Goal: Task Accomplishment & Management: Manage account settings

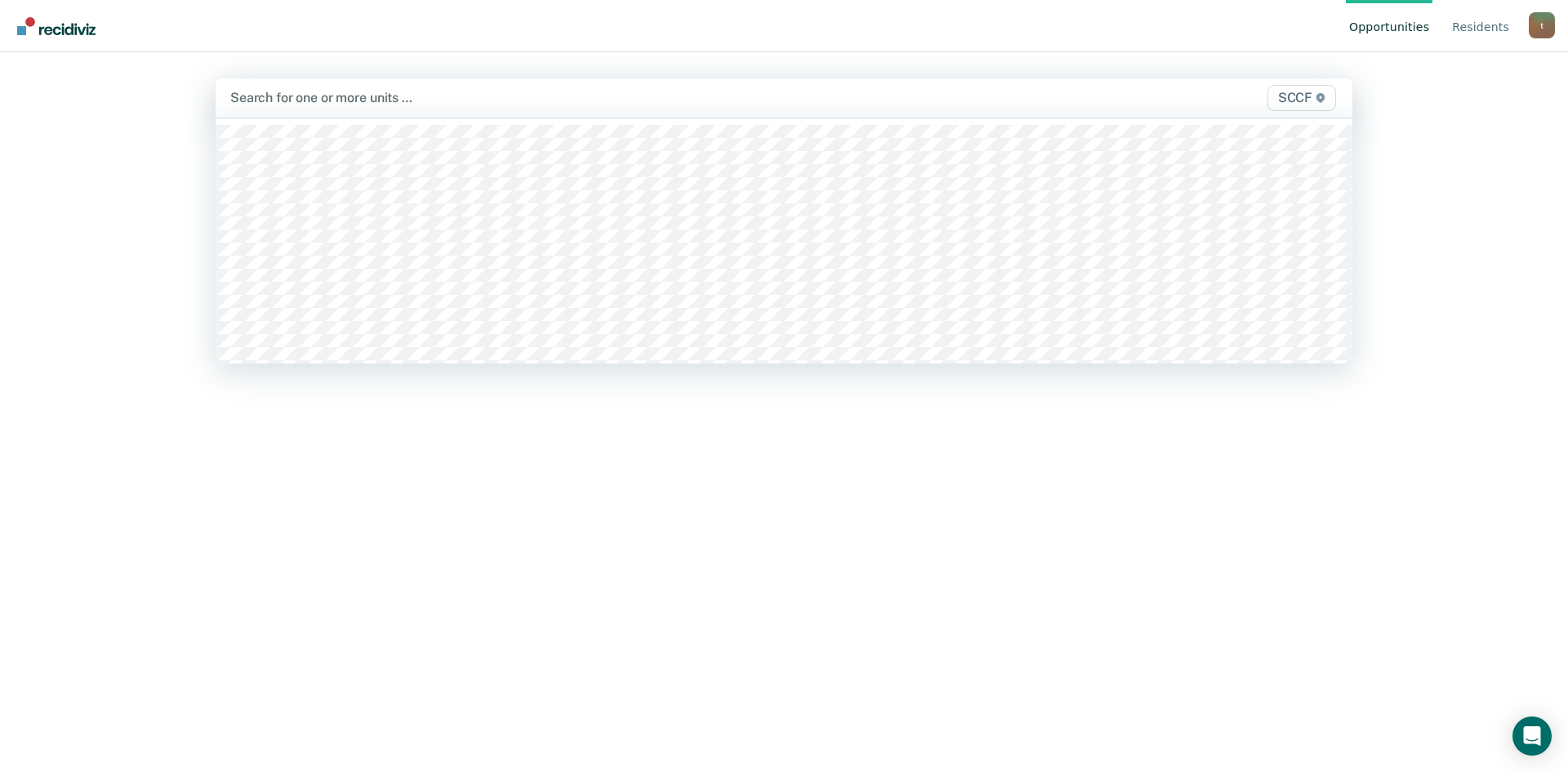
click at [426, 104] on div at bounding box center [618, 98] width 775 height 19
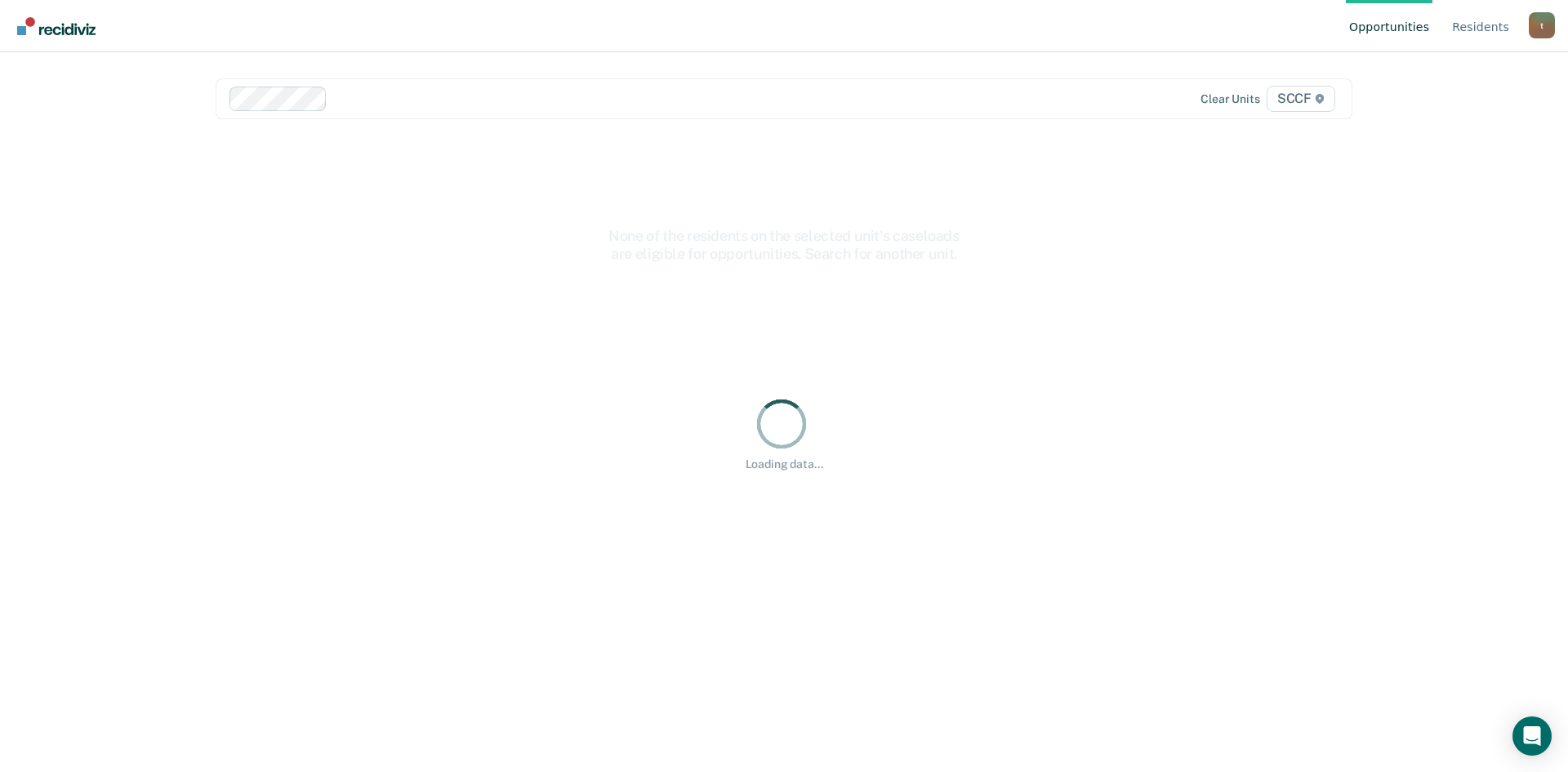
click at [371, 111] on div "Clear units SCCF" at bounding box center [784, 99] width 1137 height 41
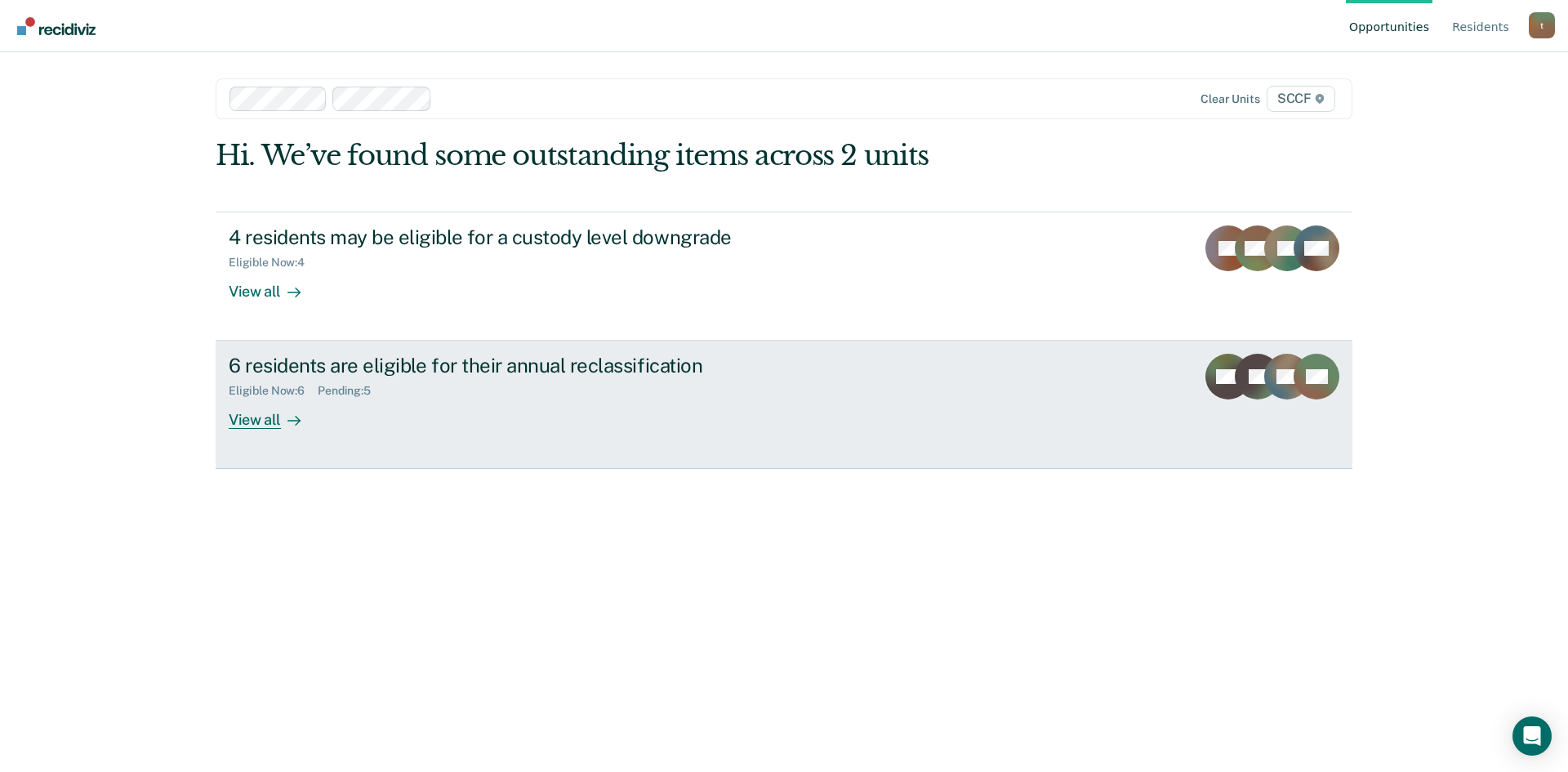
click at [439, 376] on div "6 residents are eligible for their annual reclassification" at bounding box center [516, 365] width 574 height 24
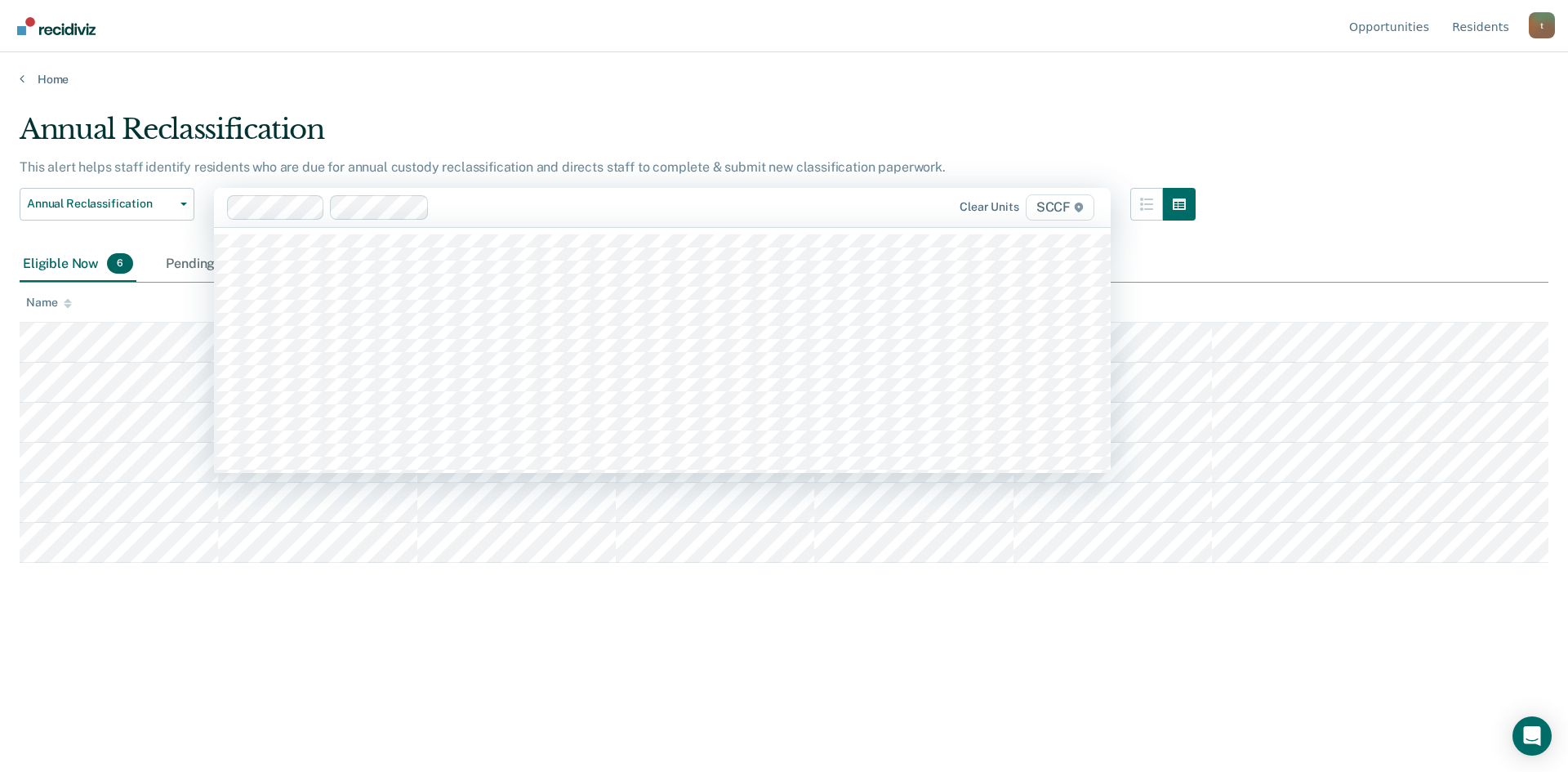
click at [532, 207] on div at bounding box center [635, 207] width 399 height 19
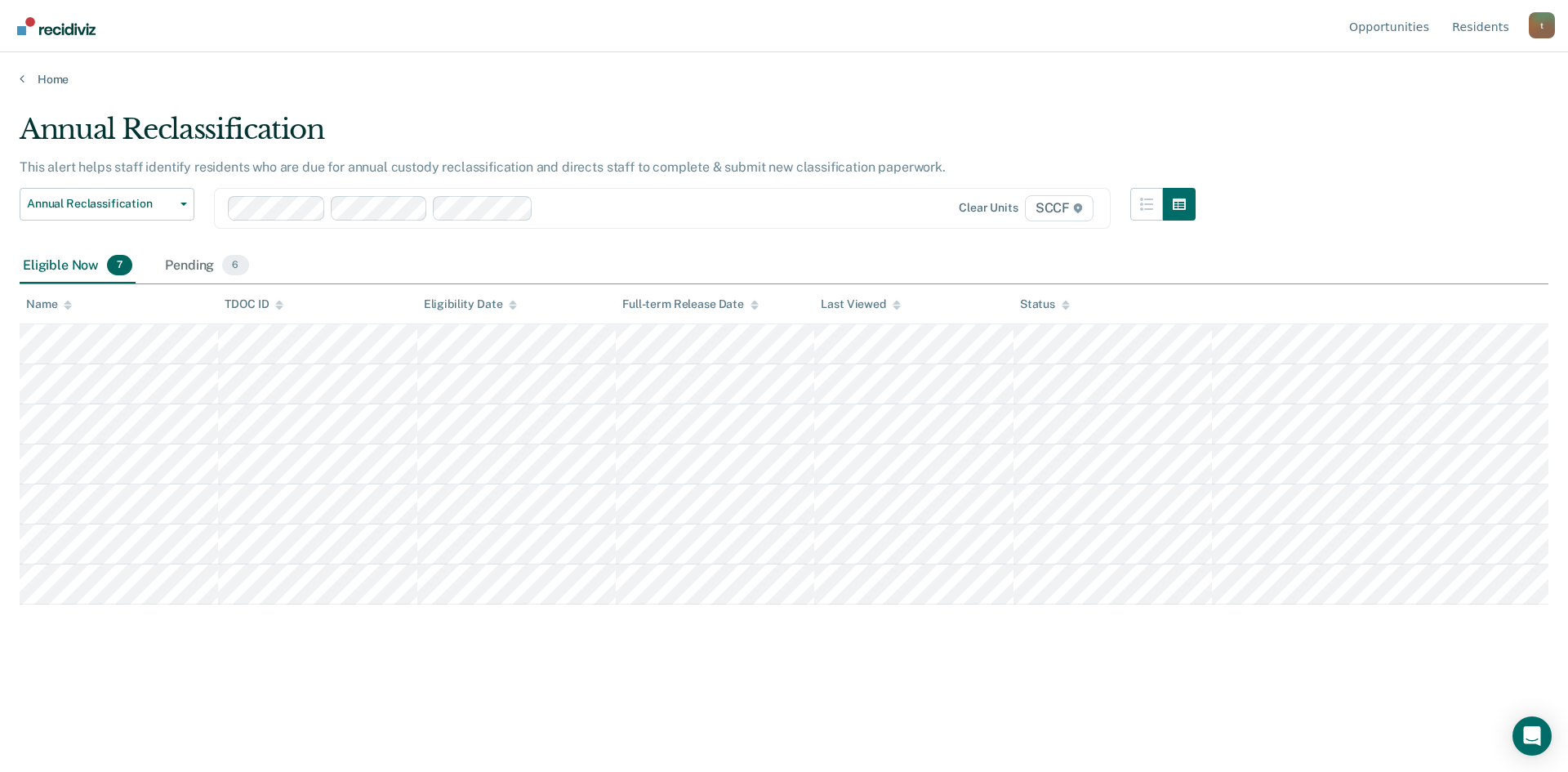
click at [660, 215] on div at bounding box center [687, 208] width 295 height 19
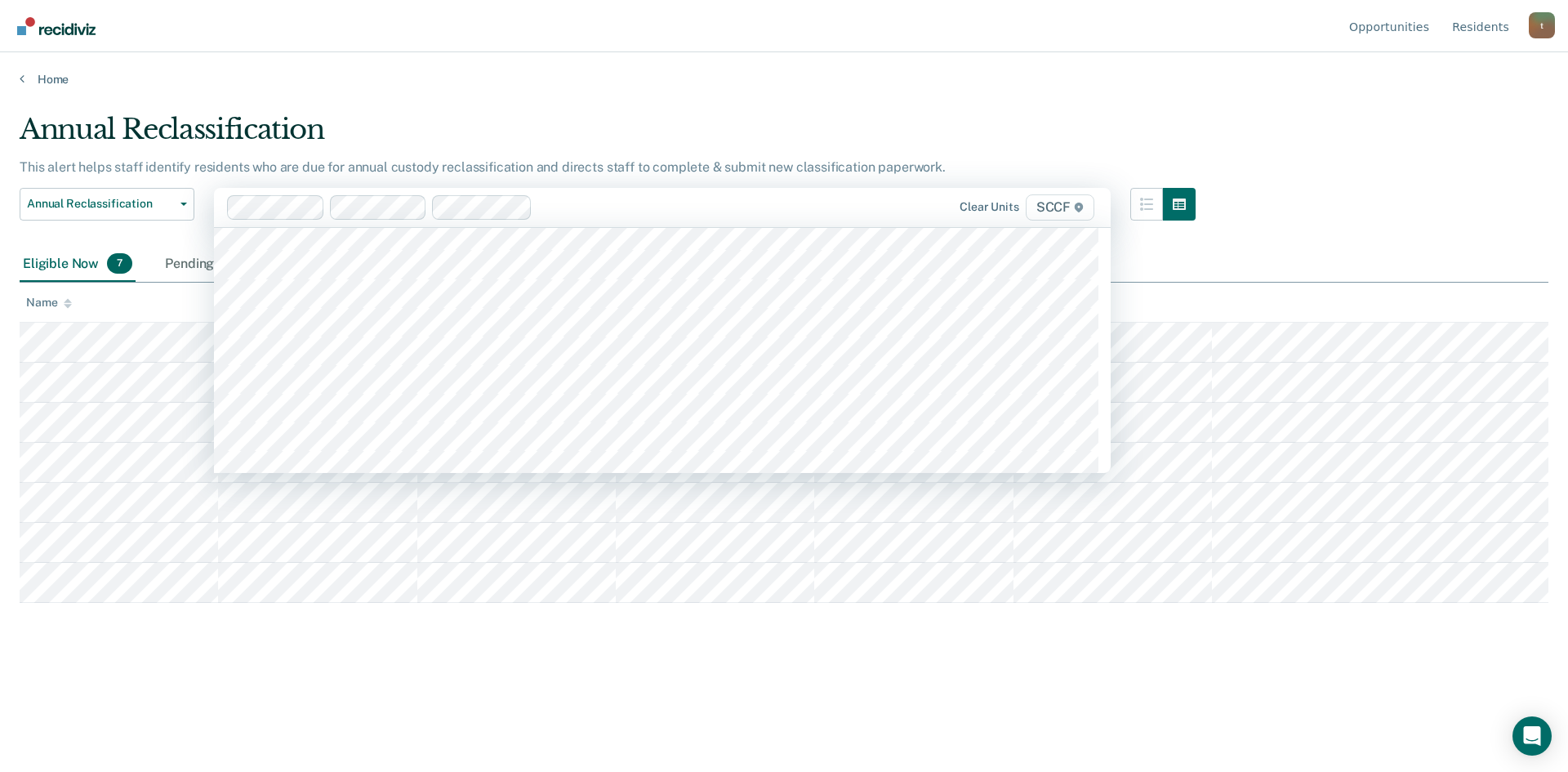
scroll to position [8412, 0]
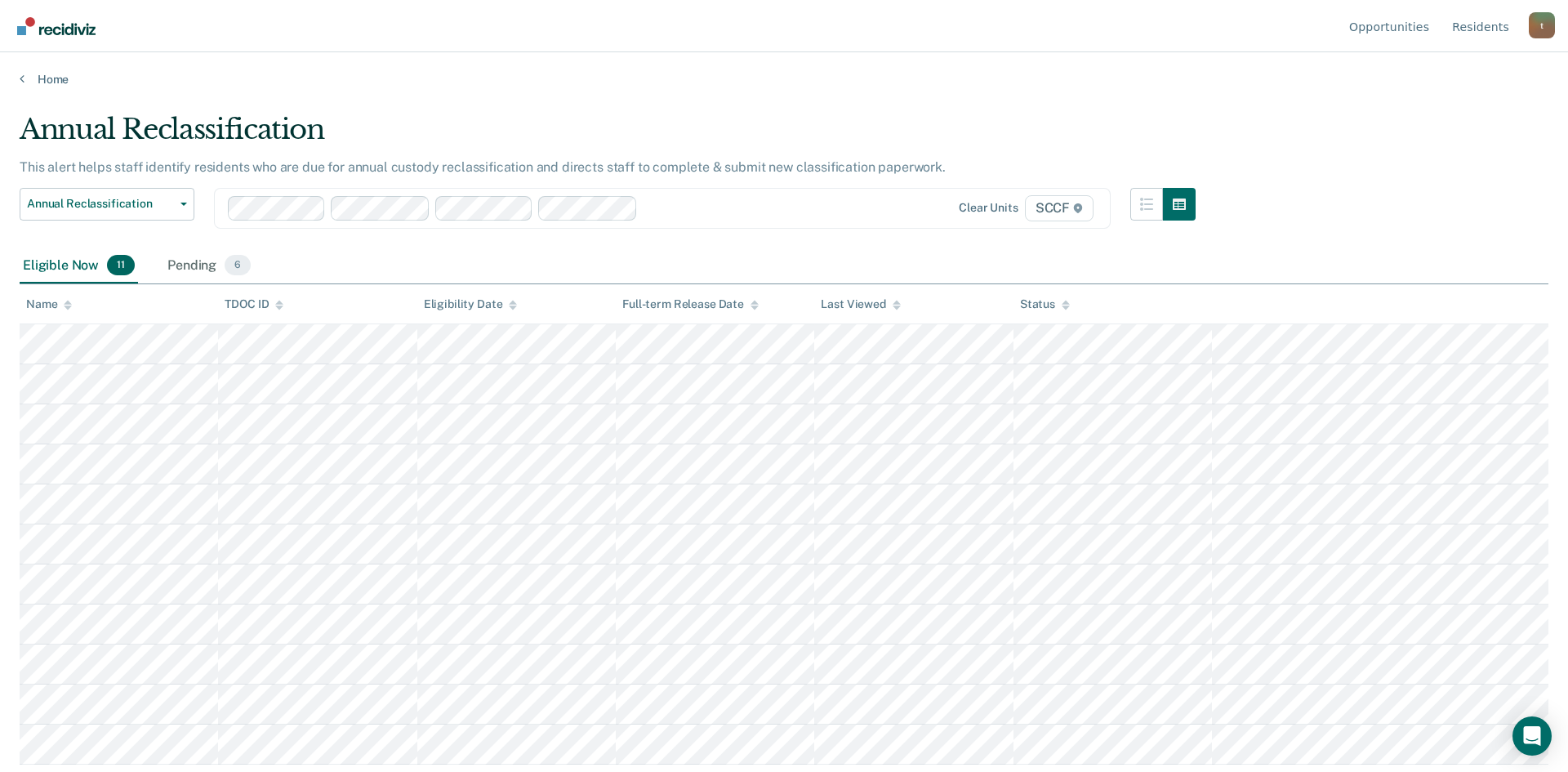
click at [209, 267] on div "Pending 6" at bounding box center [209, 266] width 90 height 36
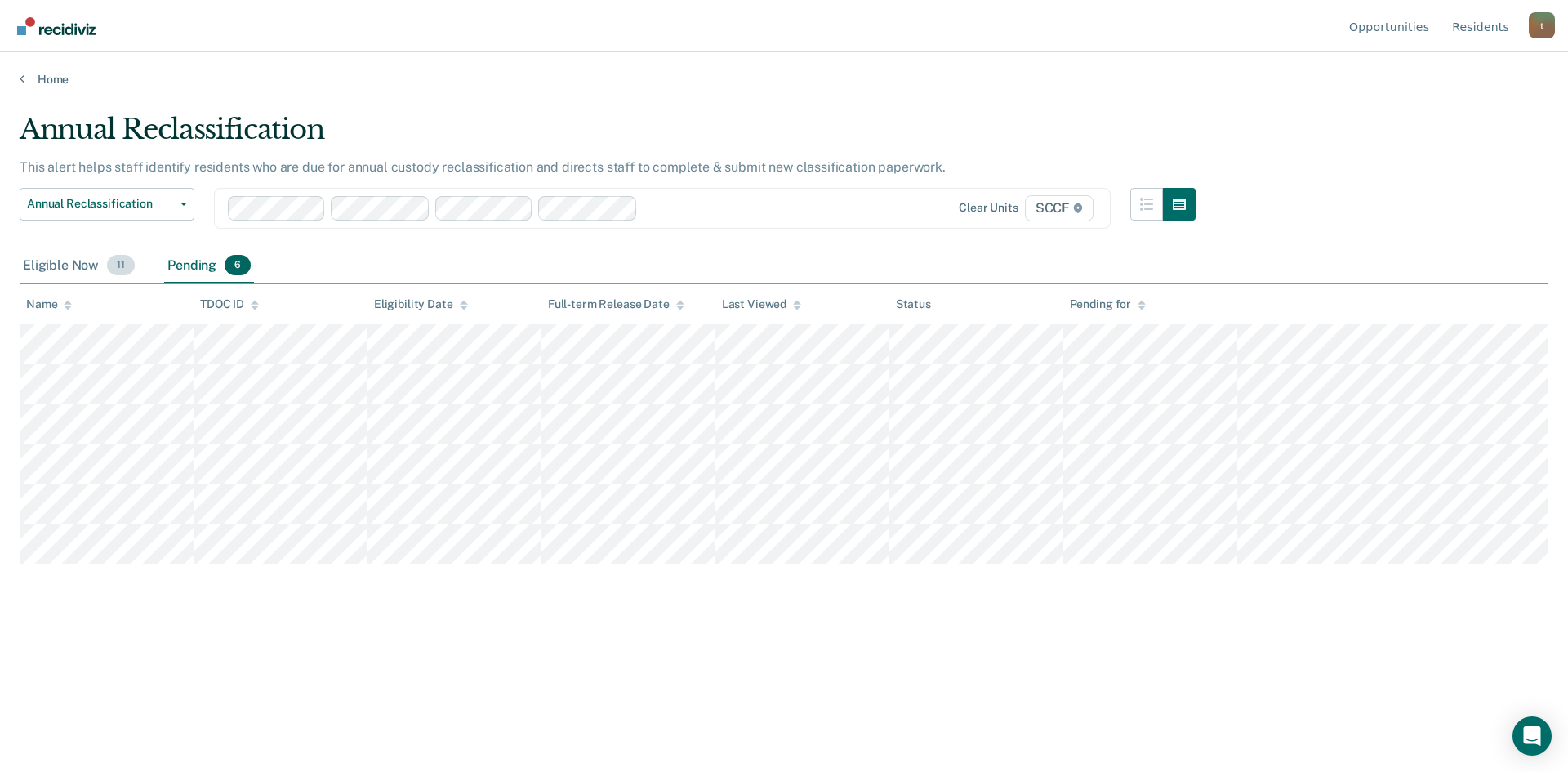
click at [75, 272] on div "Eligible Now 11" at bounding box center [78, 266] width 118 height 36
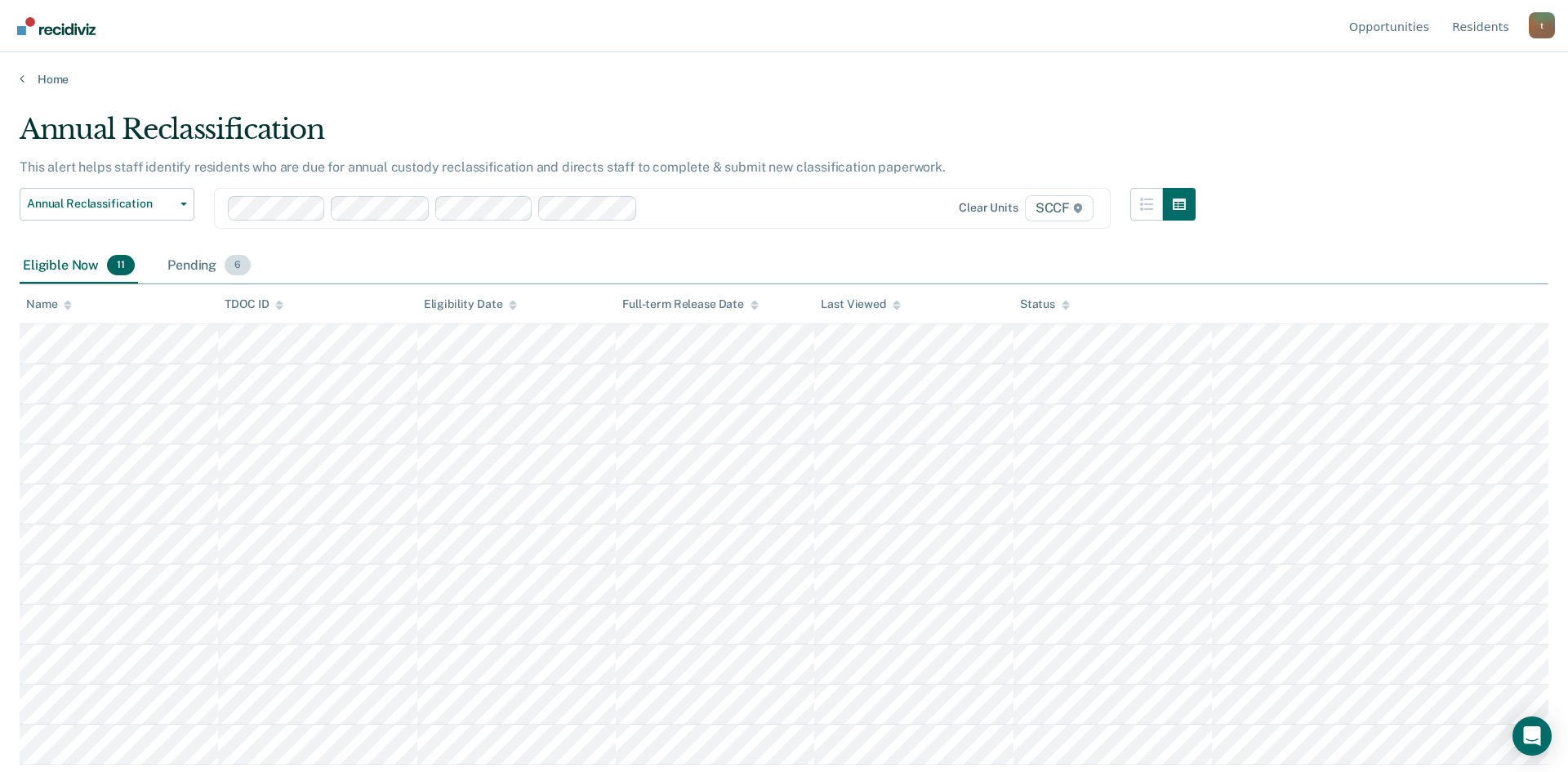
click at [203, 272] on div "Pending 6" at bounding box center [209, 266] width 90 height 36
